Goal: Information Seeking & Learning: Learn about a topic

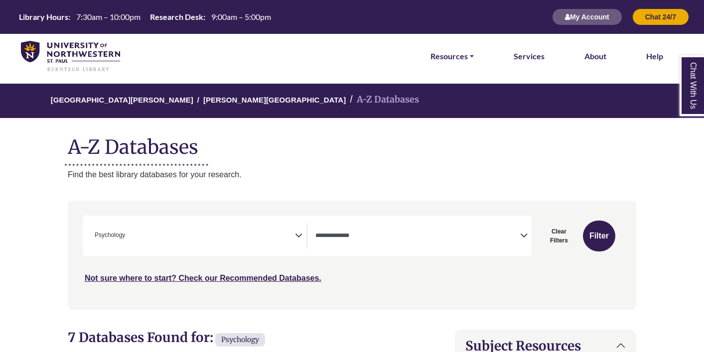
select select "Database Types Filter"
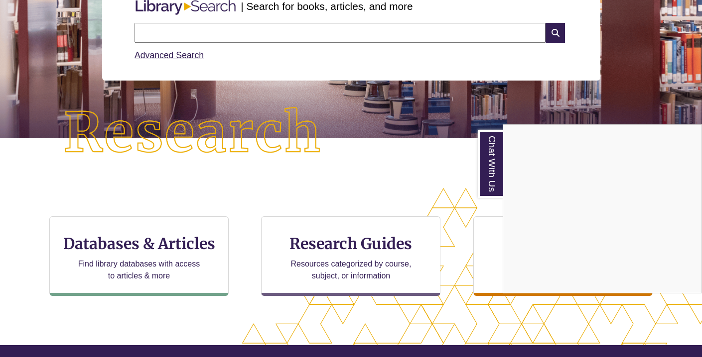
scroll to position [187, 0]
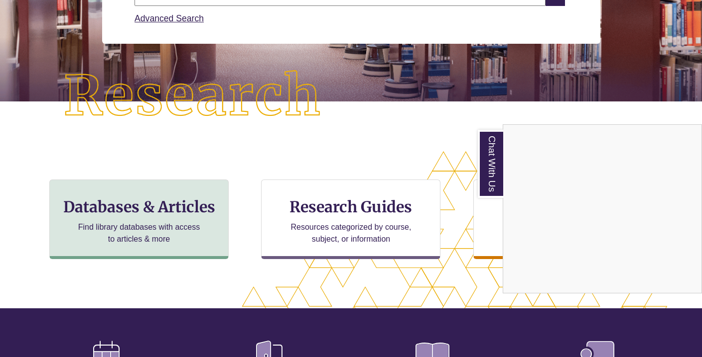
click at [160, 217] on div "Chat With Us" at bounding box center [351, 178] width 702 height 357
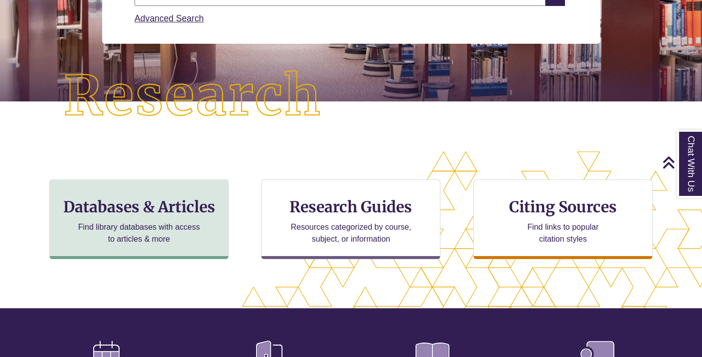
click at [163, 208] on h3 "Databases & Articles" at bounding box center [139, 207] width 162 height 19
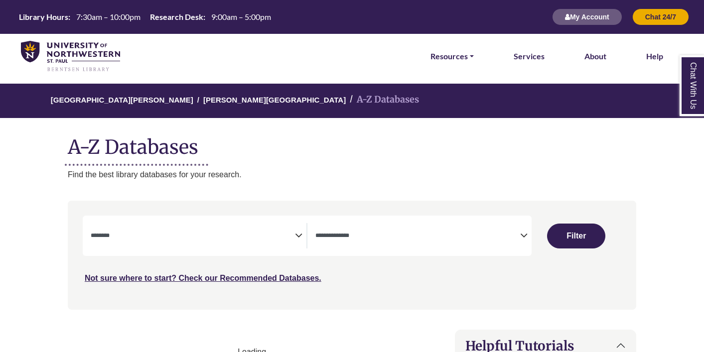
select select "Database Subject Filter"
select select "Database Types Filter"
select select "Database Subject Filter"
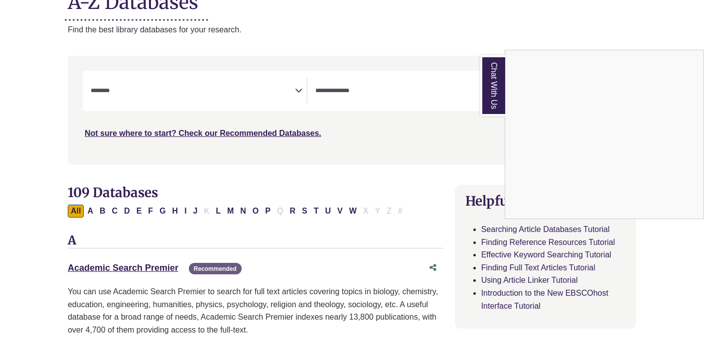
scroll to position [163, 0]
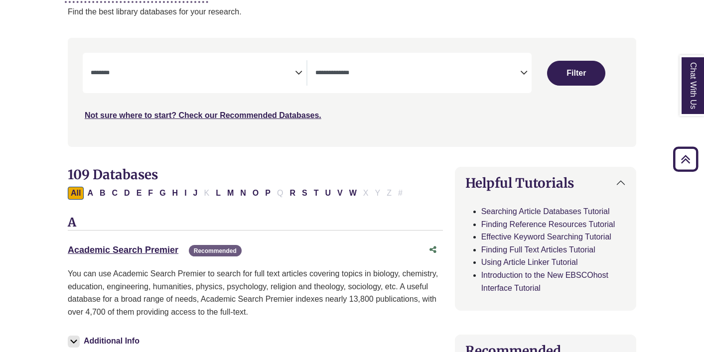
click at [525, 72] on icon "Search filters" at bounding box center [523, 71] width 7 height 15
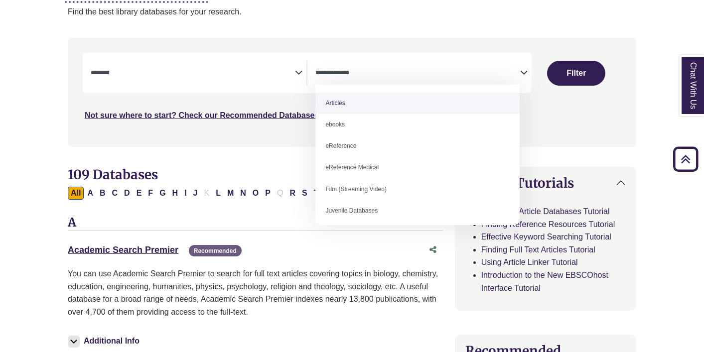
select select "*****"
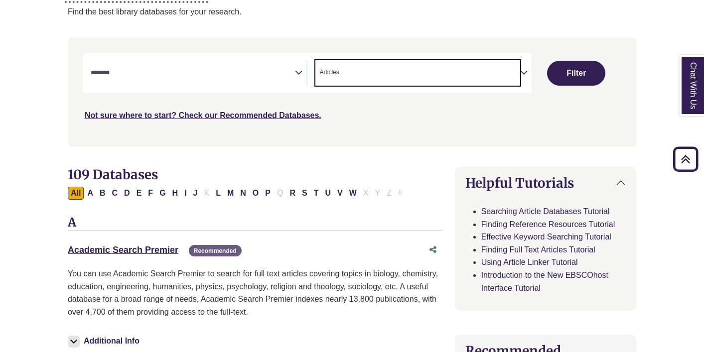
click at [177, 78] on span "Search filters" at bounding box center [193, 72] width 204 height 25
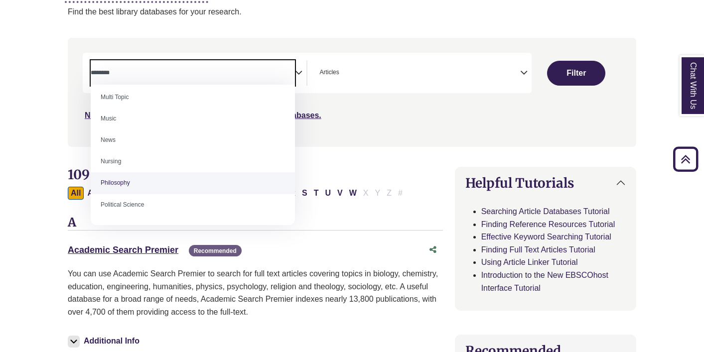
scroll to position [688, 0]
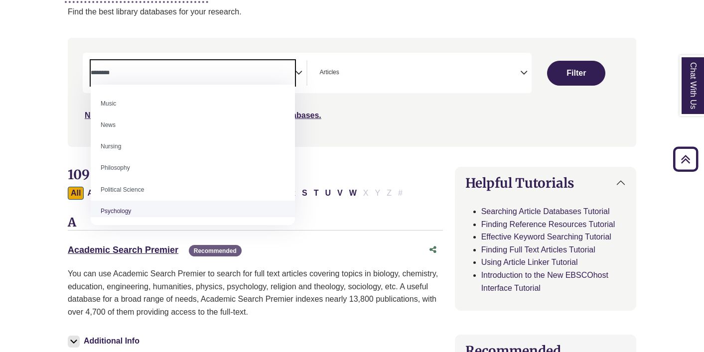
select select "*****"
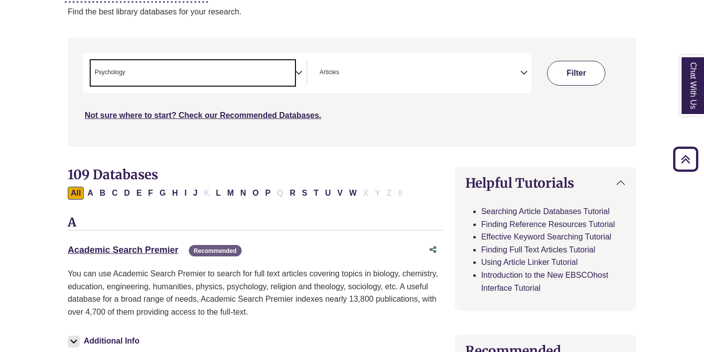
click at [560, 76] on button "Filter" at bounding box center [576, 73] width 58 height 25
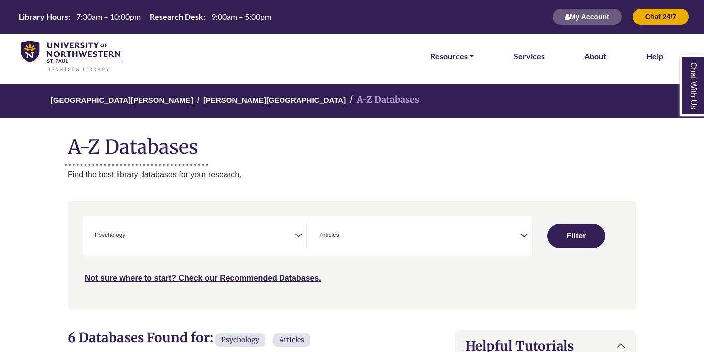
scroll to position [163, 0]
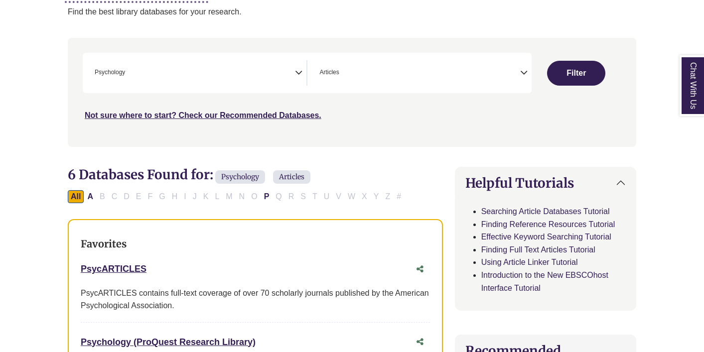
select select "Database Subject Filter"
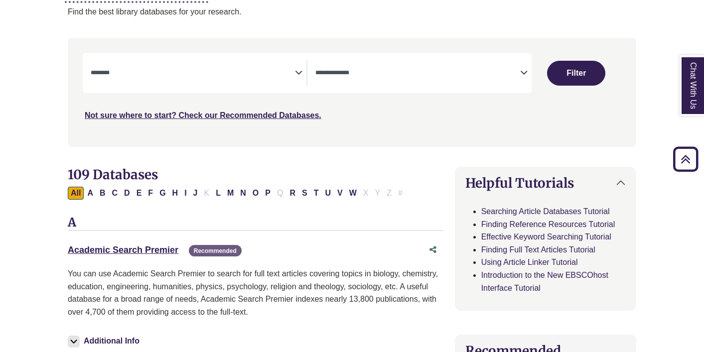
click at [399, 74] on textarea "Search" at bounding box center [417, 74] width 204 height 8
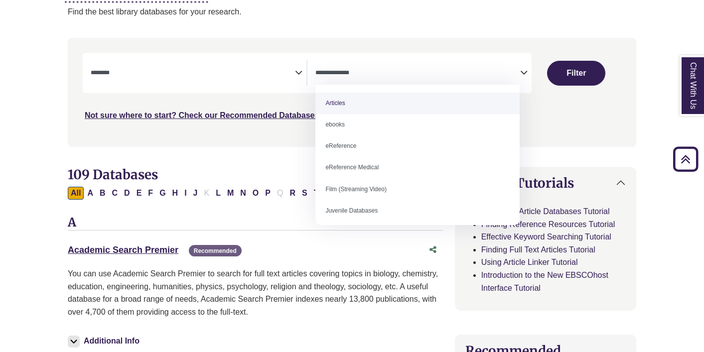
select select "*****"
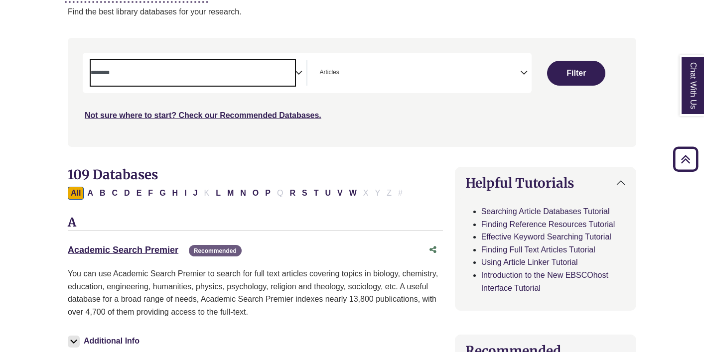
click at [261, 78] on span "Search filters" at bounding box center [193, 72] width 204 height 25
click at [65, 76] on div "**********" at bounding box center [352, 99] width 580 height 123
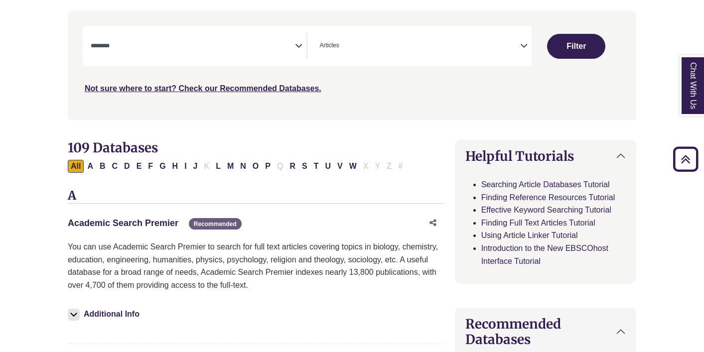
click at [163, 219] on link "Academic Search Premier This link opens in a new window" at bounding box center [123, 223] width 111 height 10
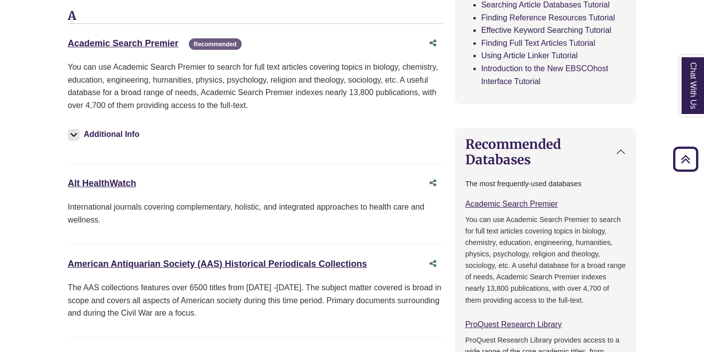
scroll to position [231, 0]
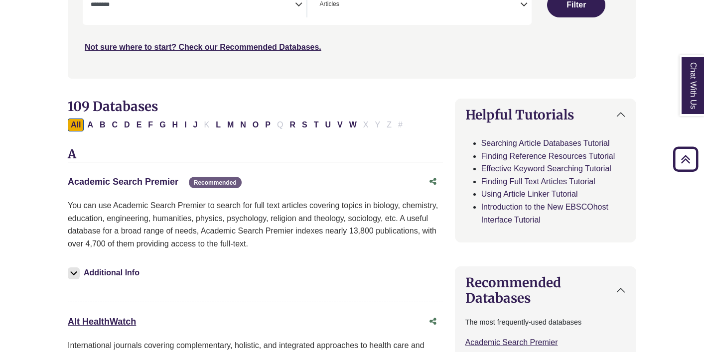
click at [140, 178] on link "Academic Search Premier This link opens in a new window" at bounding box center [123, 182] width 111 height 10
